Goal: Task Accomplishment & Management: Complete application form

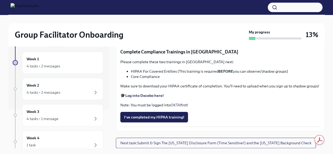
scroll to position [953, 0]
click at [0, 0] on input "Upload [US_STATE] Telehealth Certificate" at bounding box center [0, 0] width 0 height 0
click at [147, 10] on strong "Log into Relias here" at bounding box center [142, 8] width 35 height 5
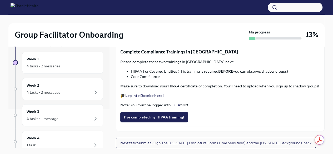
scroll to position [1143, 0]
click at [205, 40] on label "Upload [US_STATE] Mandated Reporter Certificate" at bounding box center [171, 34] width 102 height 11
click at [0, 0] on input "Upload [US_STATE] Mandated Reporter Certificate" at bounding box center [0, 0] width 0 height 0
click at [168, 37] on span "certificates_2025814154945.zip" at bounding box center [155, 34] width 62 height 5
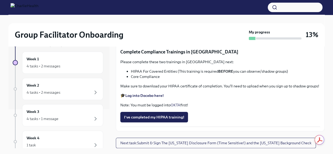
click at [0, 0] on input "certificates_2025814154945.zip" at bounding box center [0, 0] width 0 height 0
click at [130, 37] on span "certificates_2025814154945.zip" at bounding box center [155, 34] width 62 height 5
click at [0, 0] on input "certificates_2025814154945.zip" at bounding box center [0, 0] width 0 height 0
click at [153, 94] on strong "Log into Docebo here!" at bounding box center [144, 95] width 38 height 5
